Goal: Book appointment/travel/reservation

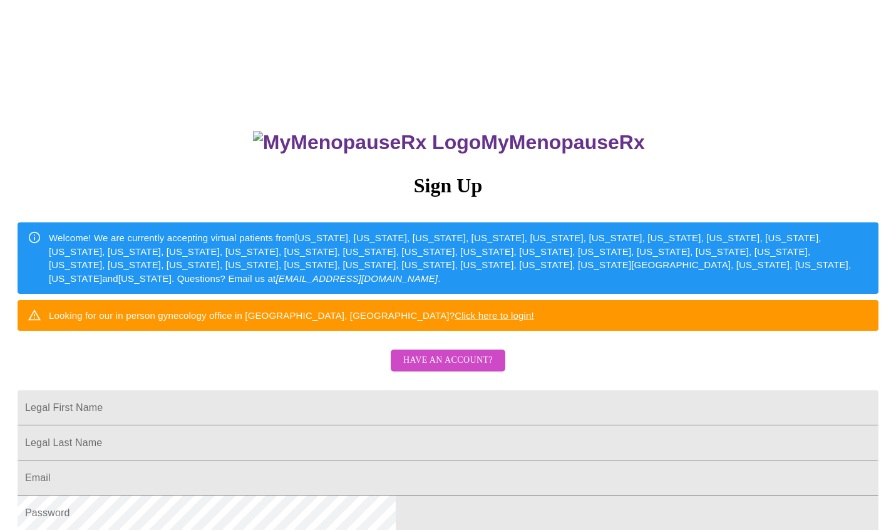
scroll to position [188, 0]
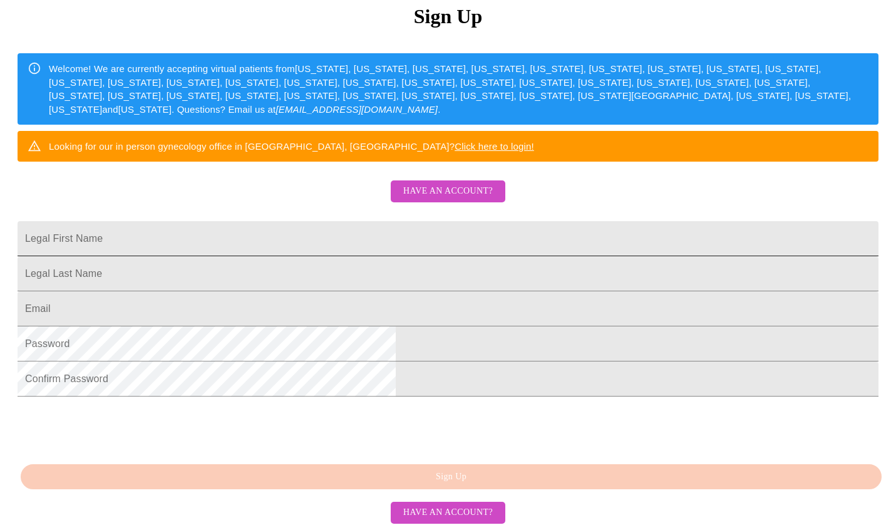
click at [313, 256] on input "Legal First Name" at bounding box center [448, 238] width 861 height 35
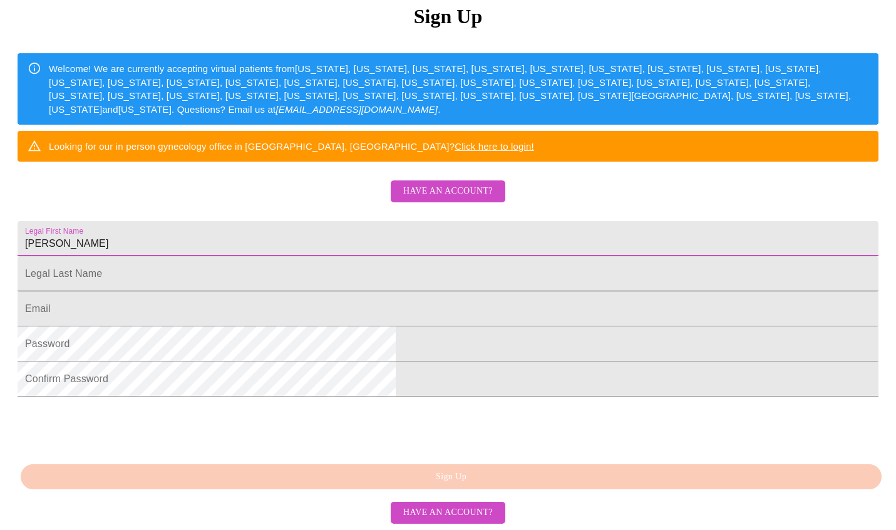
type input "[PERSON_NAME]"
click at [331, 291] on input "Legal First Name" at bounding box center [448, 273] width 861 height 35
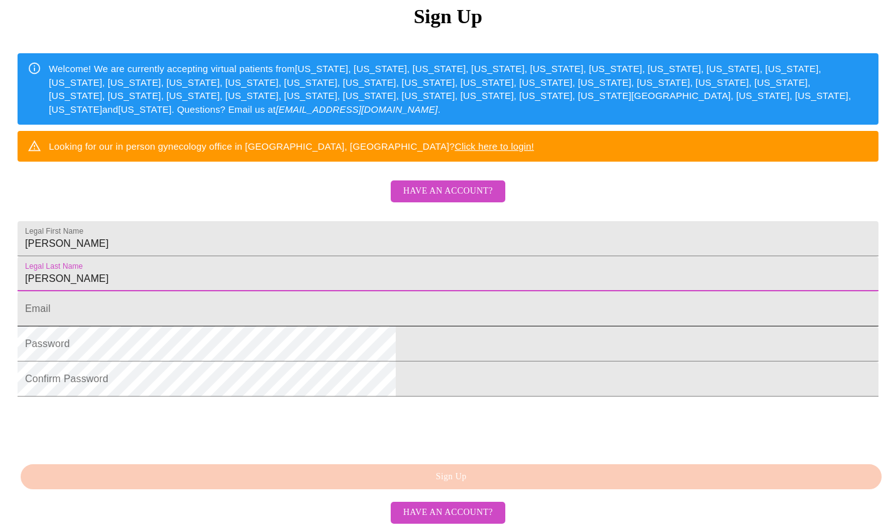
type input "[PERSON_NAME]"
click at [319, 326] on input "Legal First Name" at bounding box center [448, 308] width 861 height 35
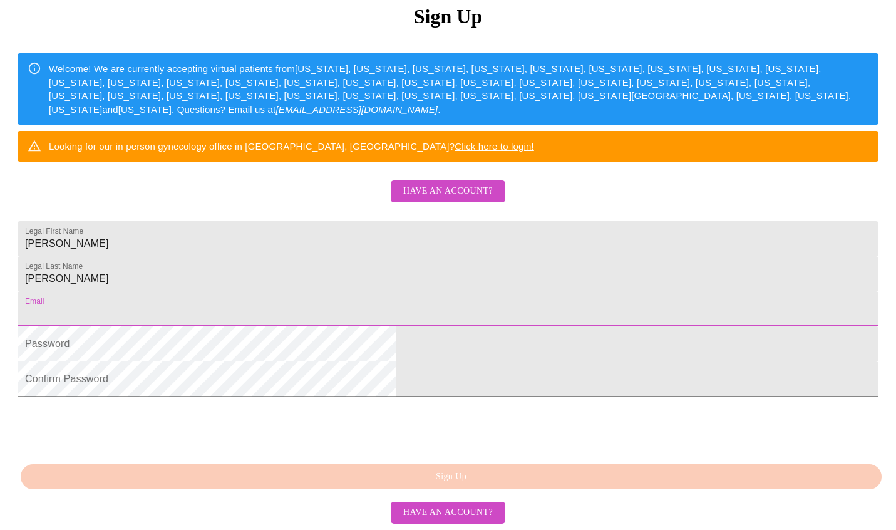
type input "[EMAIL_ADDRESS][DOMAIN_NAME]"
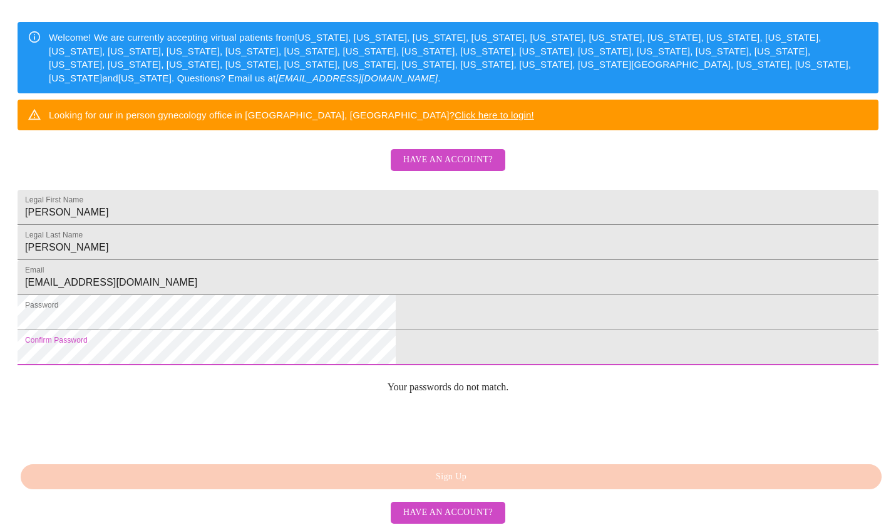
scroll to position [294, 0]
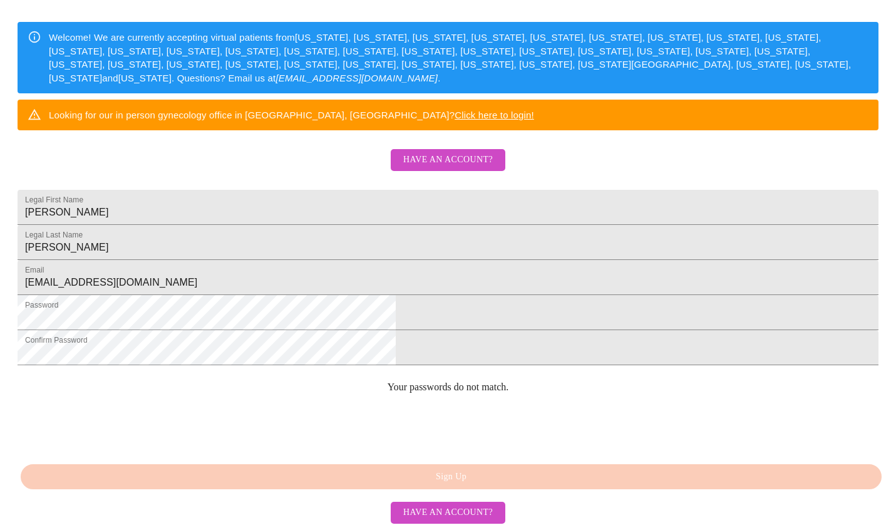
click at [460, 440] on div "MyMenopauseRx Sign Up Welcome! We are currently accepting virtual patients from…" at bounding box center [448, 175] width 886 height 530
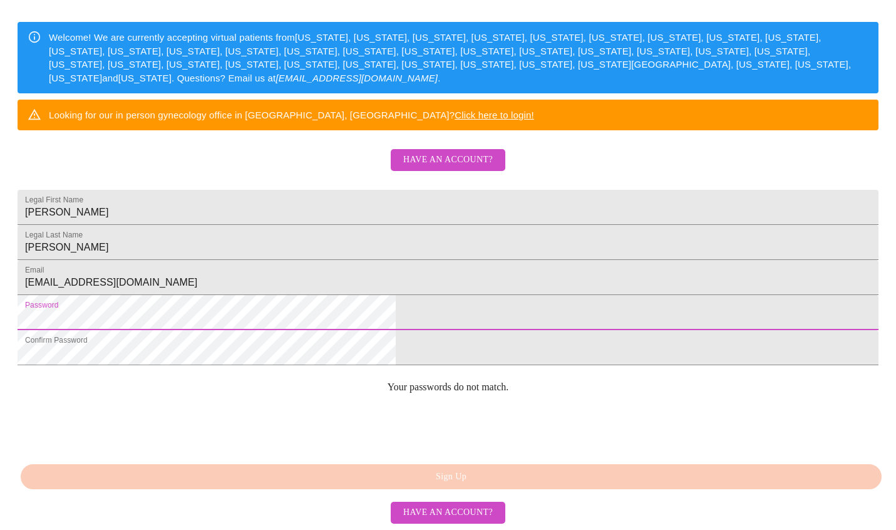
click at [215, 305] on html "MyMenopauseRx Sign Up Welcome! We are currently accepting virtual patients from…" at bounding box center [448, 123] width 896 height 646
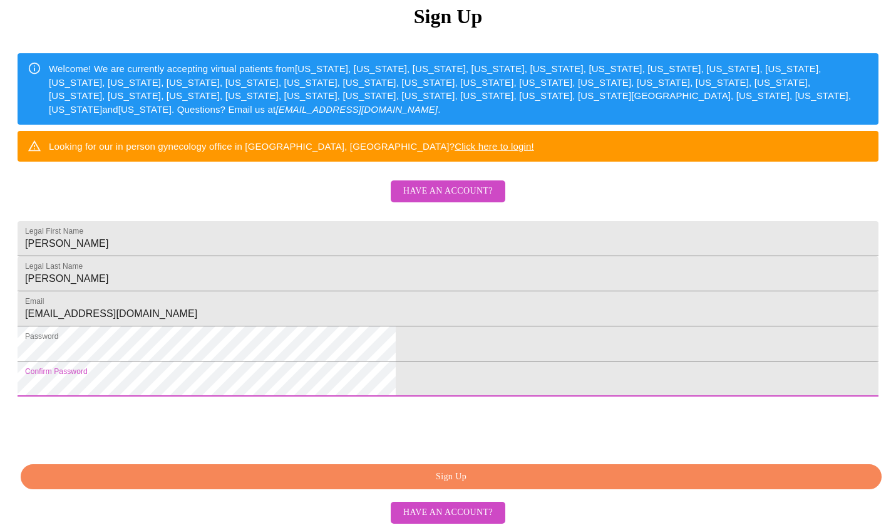
click at [0, 364] on html "MyMenopauseRx Sign Up Welcome! We are currently accepting virtual patients from…" at bounding box center [448, 154] width 896 height 646
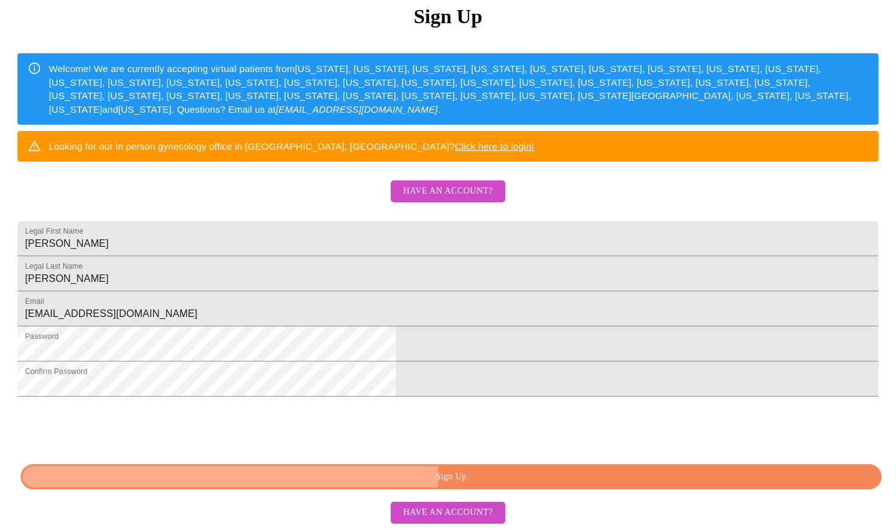
click at [473, 472] on span "Sign Up" at bounding box center [451, 477] width 832 height 16
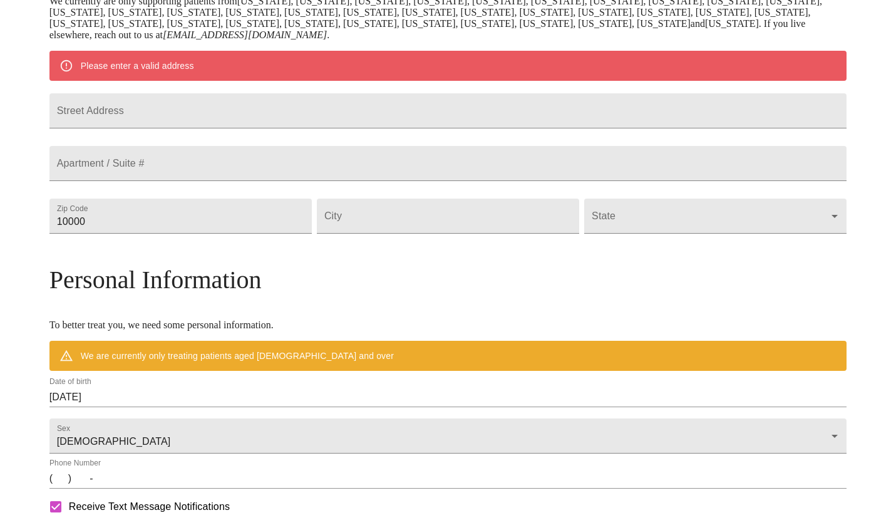
scroll to position [217, 0]
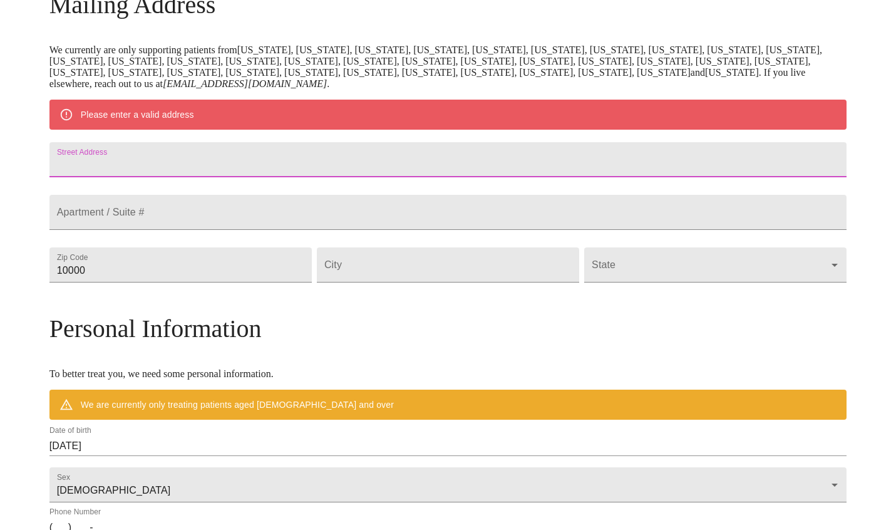
click at [302, 169] on input "Street Address" at bounding box center [448, 159] width 798 height 35
type input "[STREET_ADDRESS]"
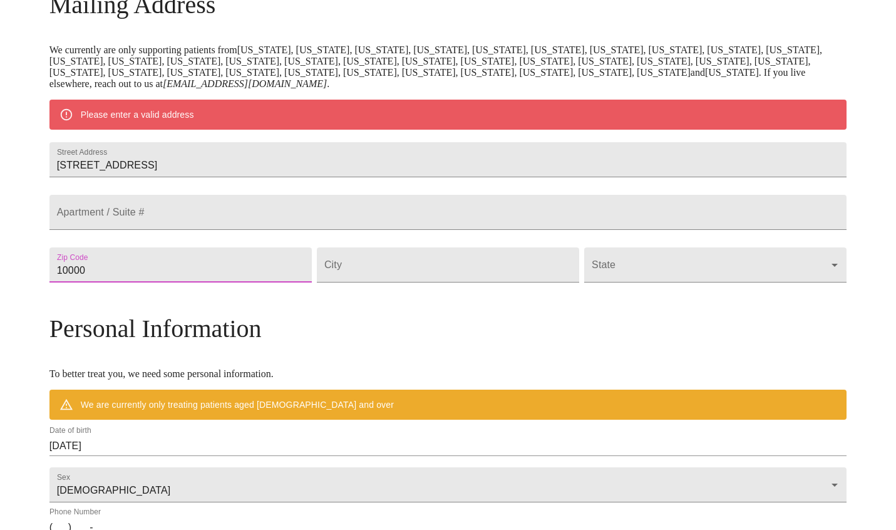
drag, startPoint x: 184, startPoint y: 306, endPoint x: 63, endPoint y: 292, distance: 121.6
click at [63, 292] on div "MyMenopauseRx Welcome to MyMenopauseRx Since it's your first time here, you'll …" at bounding box center [448, 281] width 798 height 987
type input "85301"
click at [391, 282] on input "Street Address" at bounding box center [448, 264] width 262 height 35
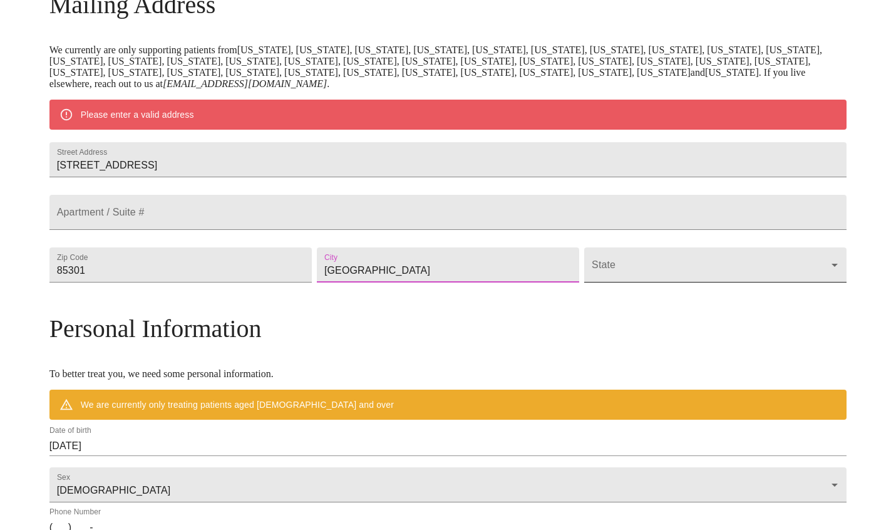
type input "[GEOGRAPHIC_DATA]"
click at [668, 296] on body "MyMenopauseRx Welcome to MyMenopauseRx Since it's your first time here, you'll …" at bounding box center [448, 281] width 886 height 987
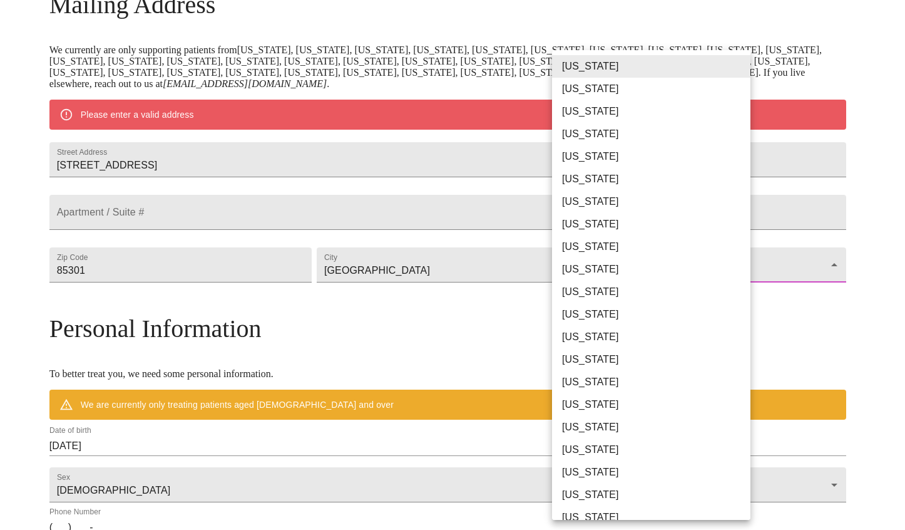
click at [599, 105] on li "[US_STATE]" at bounding box center [656, 111] width 208 height 23
type input "[US_STATE]"
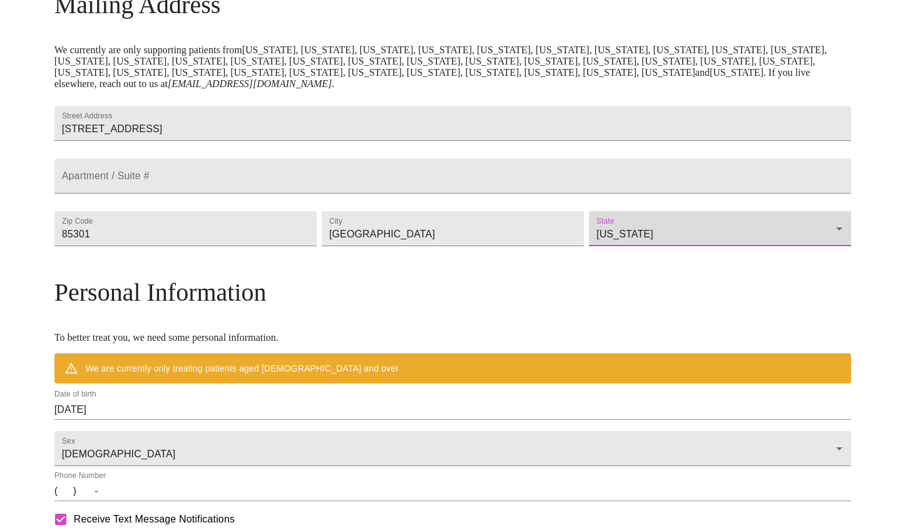
scroll to position [405, 0]
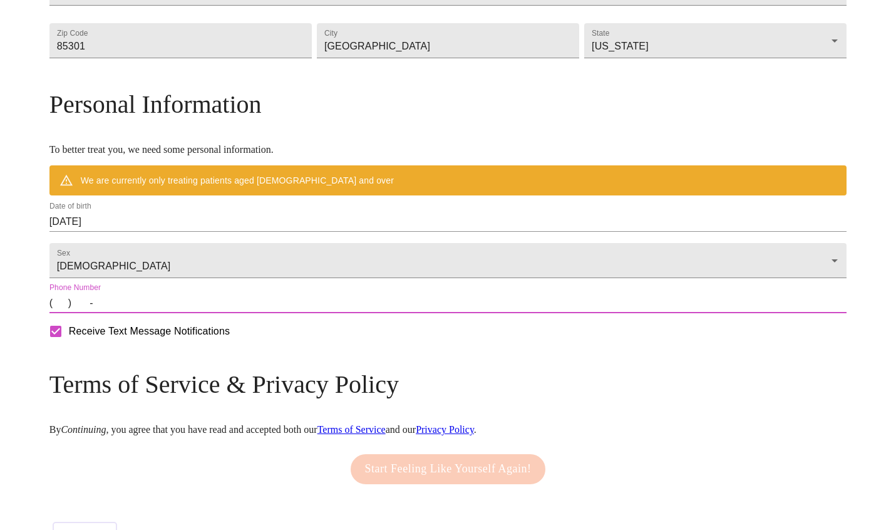
click at [160, 313] on input "(   )    -" at bounding box center [448, 303] width 798 height 20
type input "[PHONE_NUMBER]"
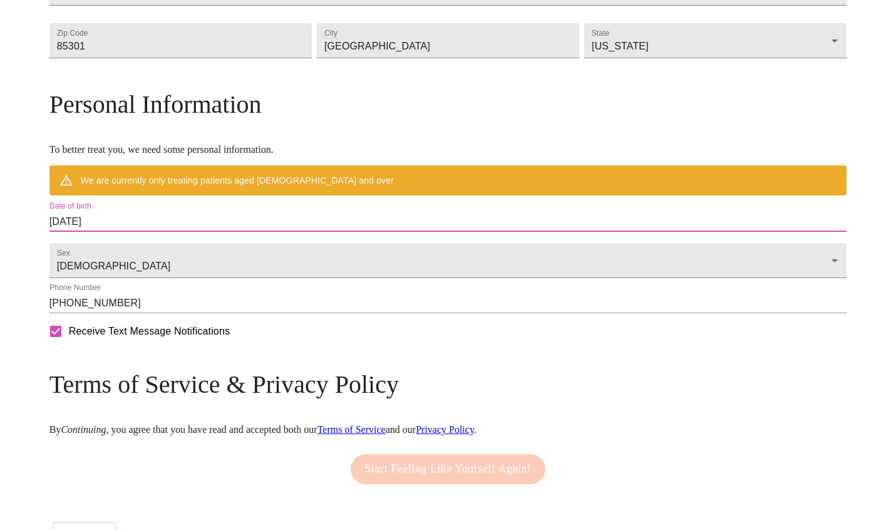
drag, startPoint x: 212, startPoint y: 250, endPoint x: 94, endPoint y: 255, distance: 117.8
click at [94, 255] on div "MyMenopauseRx Welcome to MyMenopauseRx Since it's your first time here, you'll …" at bounding box center [448, 75] width 798 height 951
click at [204, 232] on input "[DATE]" at bounding box center [448, 222] width 798 height 20
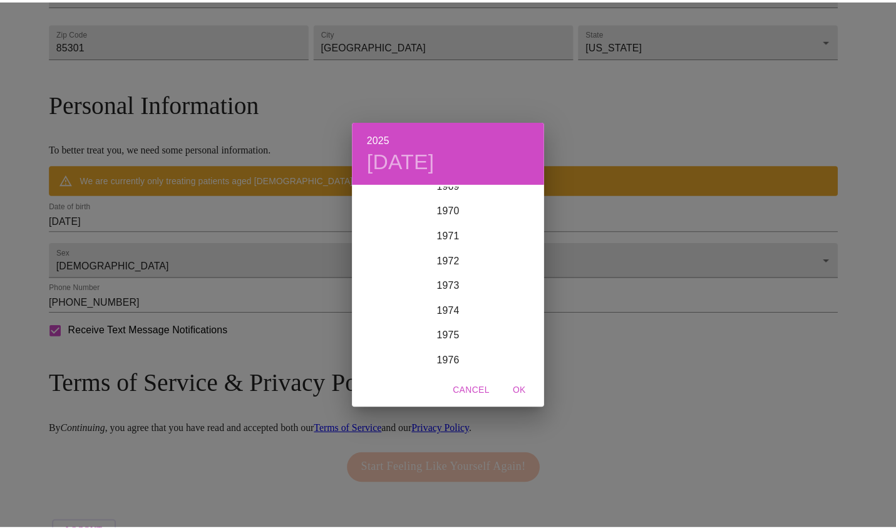
scroll to position [1703, 0]
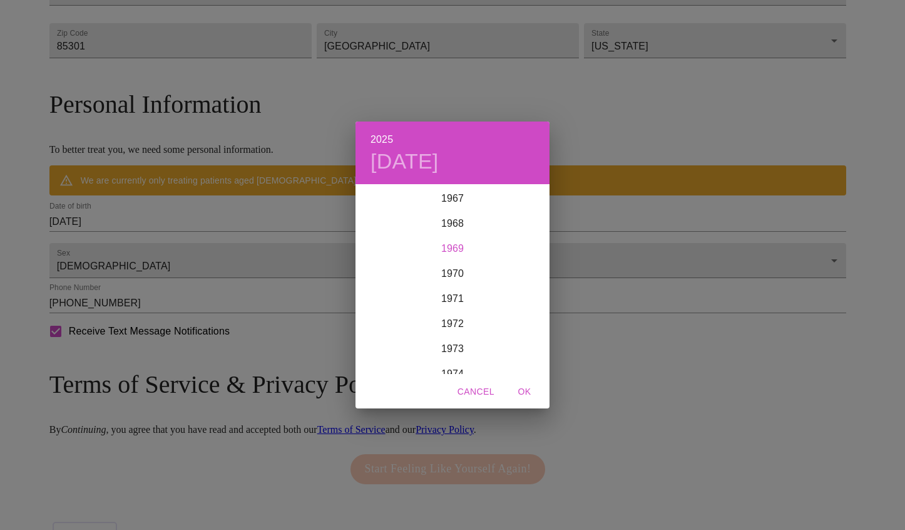
click at [459, 245] on div "1969" at bounding box center [453, 248] width 194 height 25
click at [516, 344] on div "Dec" at bounding box center [517, 350] width 64 height 47
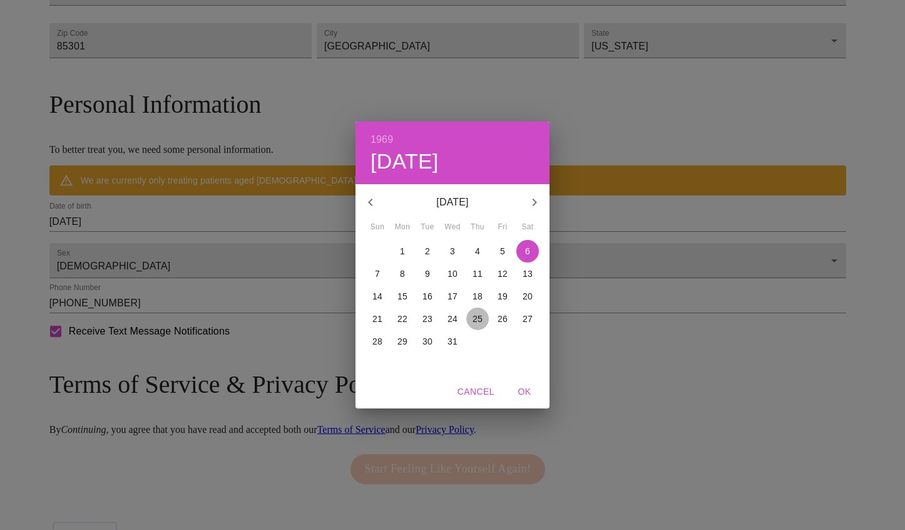
click at [478, 312] on p "25" at bounding box center [478, 318] width 10 height 13
click at [520, 384] on span "OK" at bounding box center [525, 392] width 30 height 16
type input "[DATE]"
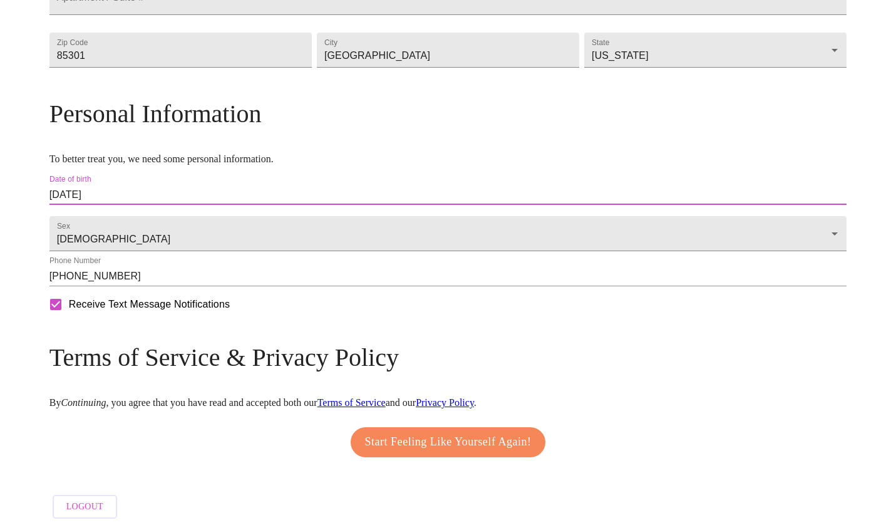
scroll to position [435, 0]
click at [413, 432] on span "Start Feeling Like Yourself Again!" at bounding box center [448, 442] width 167 height 20
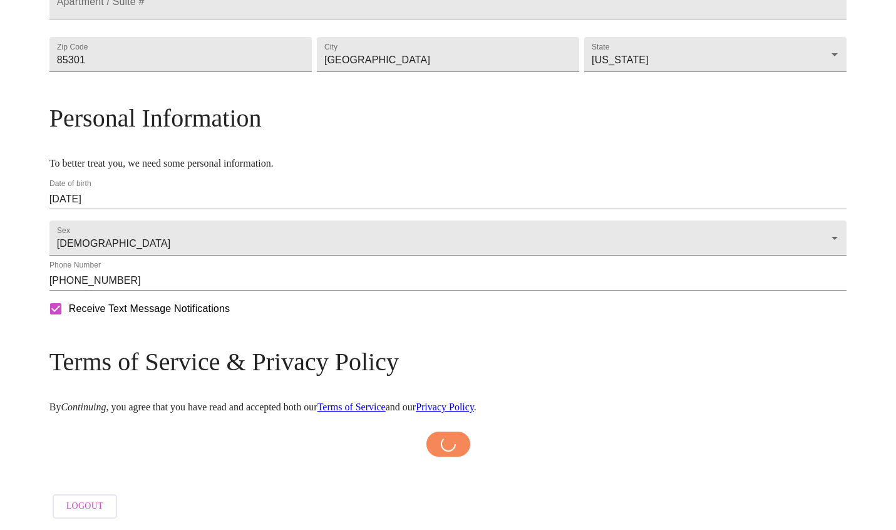
scroll to position [430, 0]
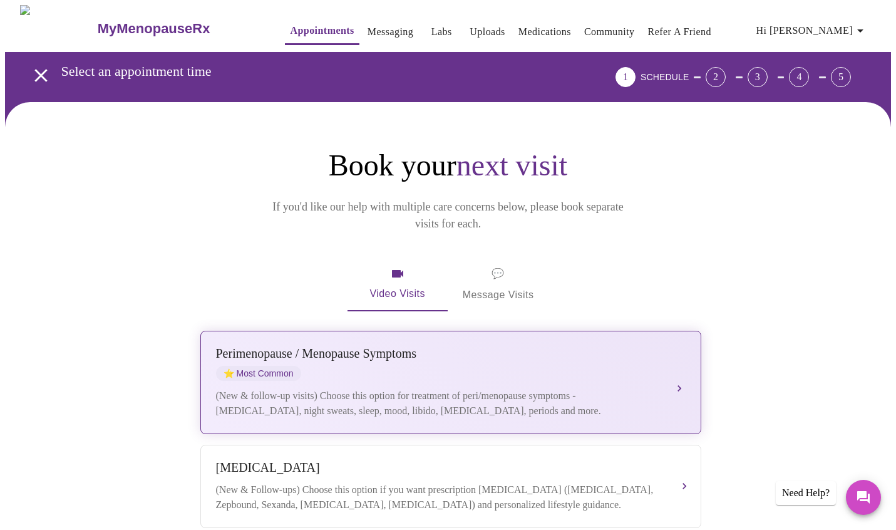
click at [353, 346] on div "Perimenopause / Menopause Symptoms" at bounding box center [438, 353] width 445 height 14
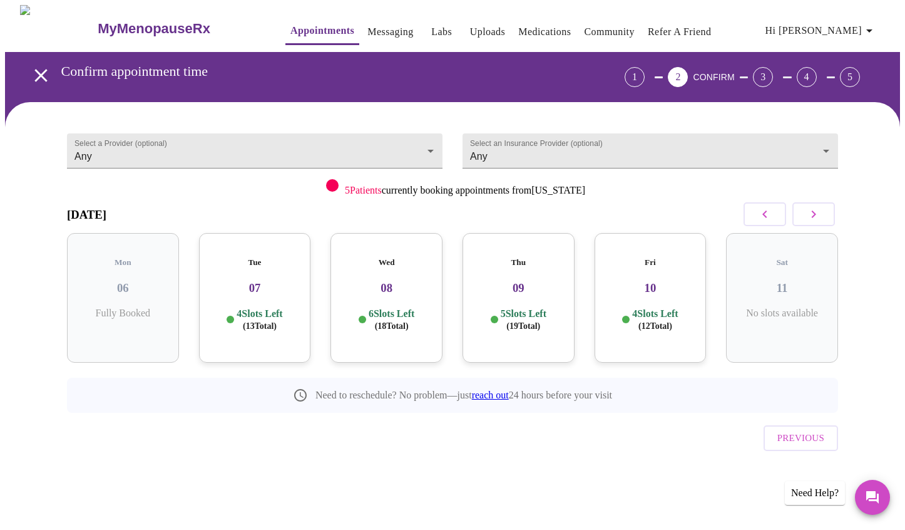
click at [258, 307] on p "4 Slots Left ( 13 Total)" at bounding box center [260, 319] width 46 height 24
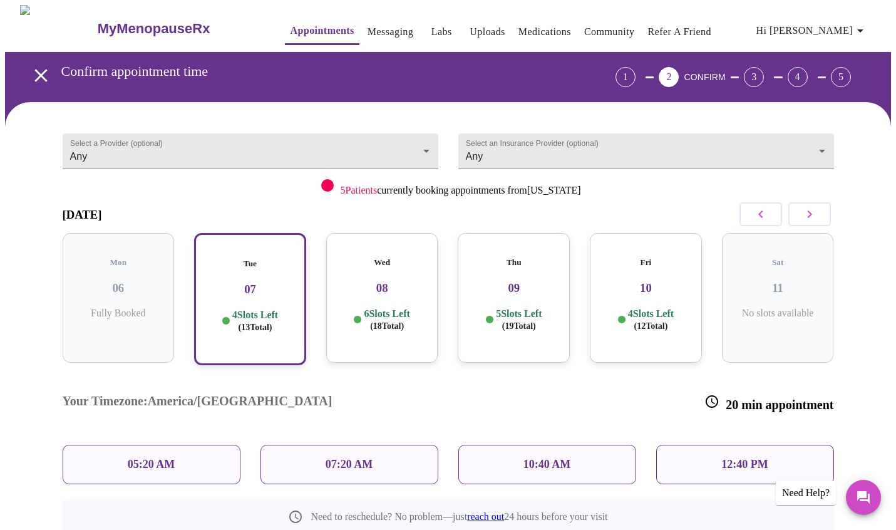
click at [588, 445] on div "10:40 AM" at bounding box center [547, 464] width 178 height 39
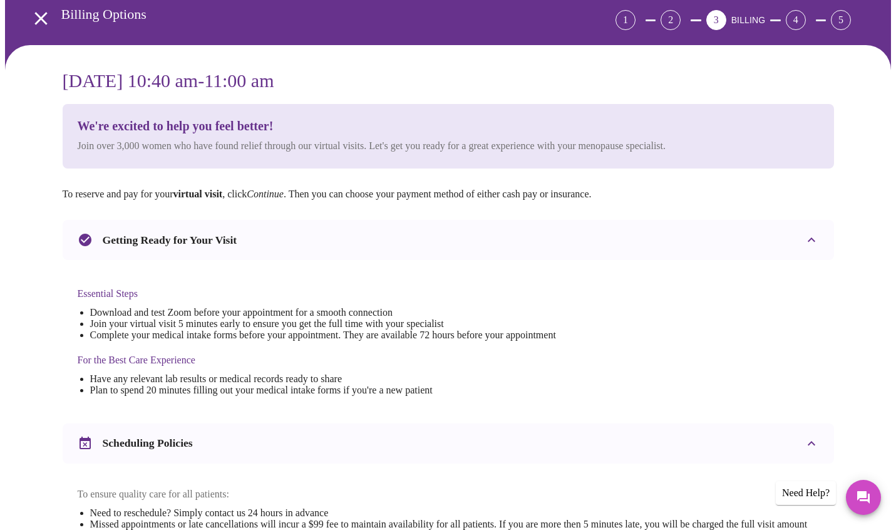
scroll to position [3, 0]
